Goal: Book appointment/travel/reservation

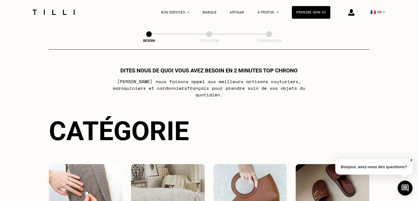
scroll to position [105, 0]
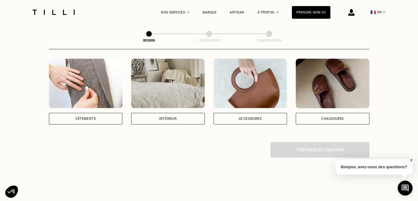
click at [97, 113] on div "Vêtements" at bounding box center [86, 119] width 74 height 12
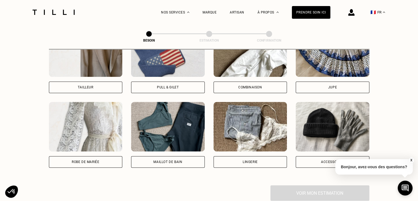
scroll to position [362, 0]
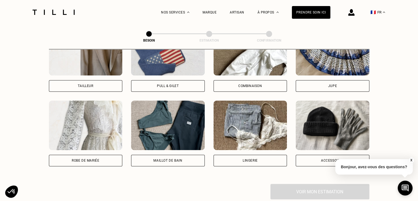
click at [107, 128] on img at bounding box center [86, 125] width 74 height 50
select select "FR"
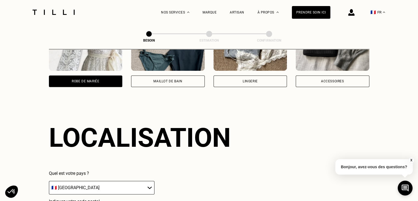
scroll to position [478, 0]
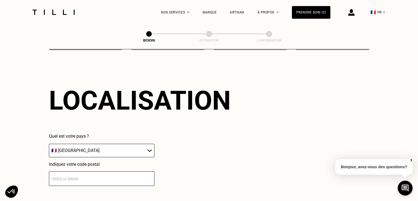
click at [103, 147] on select "🇩🇪 [GEOGRAPHIC_DATA] 🇦🇹 [GEOGRAPHIC_DATA] 🇧🇪 [GEOGRAPHIC_DATA] 🇧🇬 Bulgarie 🇨🇾 C…" at bounding box center [102, 150] width 106 height 13
click at [9, 119] on div "La Méthode Retoucherie Maroquinerie Broderie Cordonnerie Nos prix Nos services …" at bounding box center [209, 20] width 418 height 997
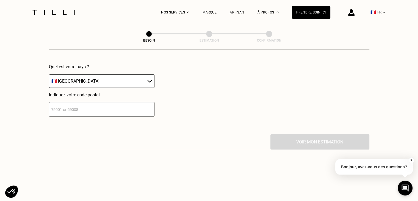
scroll to position [549, 0]
click at [78, 101] on input "number" at bounding box center [102, 107] width 106 height 15
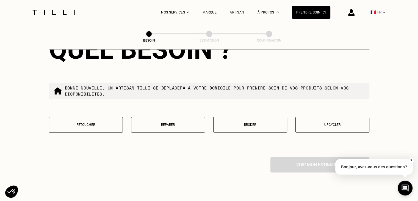
scroll to position [670, 0]
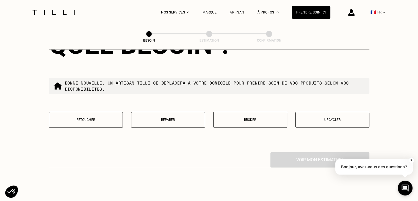
type input "75001"
click at [109, 118] on button "Retoucher" at bounding box center [86, 120] width 74 height 16
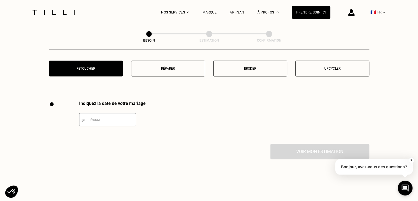
scroll to position [756, 0]
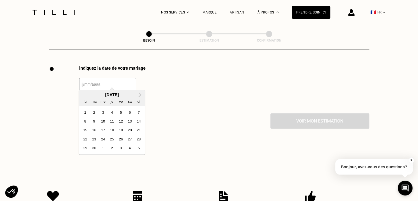
click at [101, 82] on input "text" at bounding box center [107, 84] width 57 height 13
click at [141, 92] on button "Next Month" at bounding box center [140, 94] width 9 height 9
click at [111, 121] on div "9" at bounding box center [111, 120] width 7 height 7
type input "[DATE]"
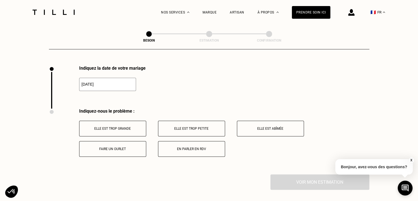
click at [132, 147] on p "Faire un ourlet" at bounding box center [112, 149] width 61 height 4
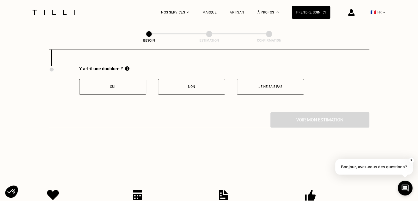
scroll to position [865, 0]
click at [137, 84] on button "Oui" at bounding box center [112, 86] width 67 height 16
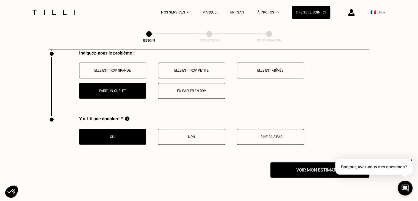
scroll to position [815, 0]
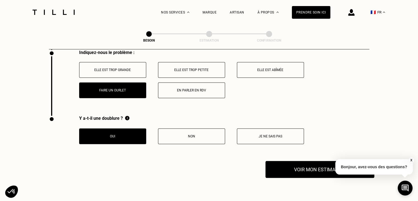
click at [290, 162] on button "Voir mon estimation" at bounding box center [320, 169] width 109 height 17
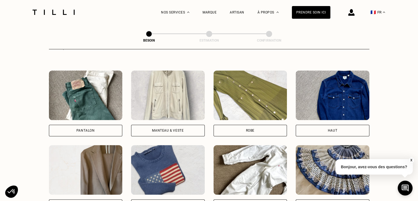
scroll to position [243, 0]
click at [253, 106] on img at bounding box center [251, 95] width 74 height 50
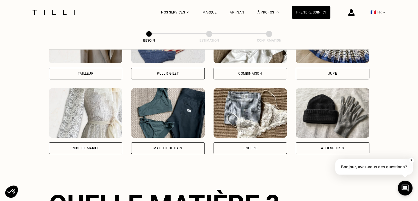
click at [245, 72] on div "Combinaison" at bounding box center [250, 73] width 24 height 3
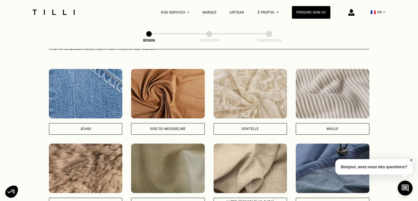
scroll to position [580, 0]
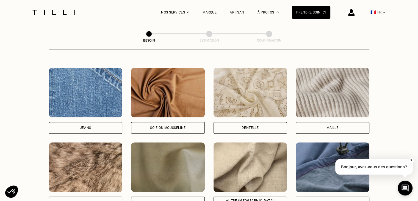
click at [157, 126] on div "Soie ou mousseline" at bounding box center [168, 127] width 36 height 3
select select "FR"
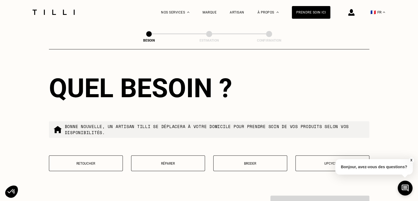
scroll to position [932, 0]
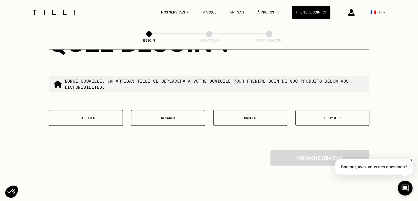
click at [97, 117] on button "Retoucher" at bounding box center [86, 118] width 74 height 16
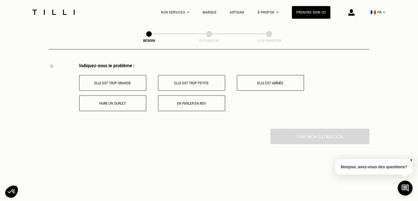
scroll to position [1019, 0]
click at [176, 97] on button "En parler en RDV" at bounding box center [191, 103] width 67 height 16
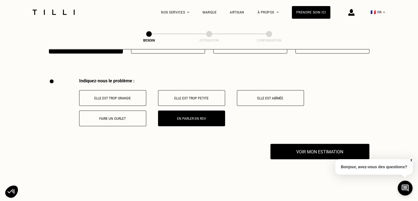
scroll to position [1003, 0]
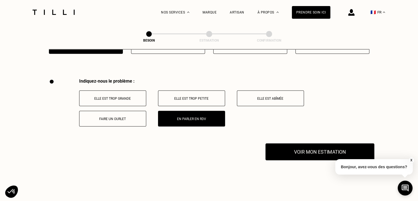
click at [276, 144] on button "Voir mon estimation" at bounding box center [320, 151] width 109 height 17
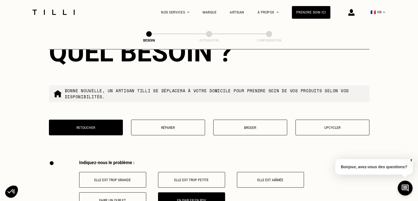
scroll to position [922, 0]
